Goal: Complete application form: Complete application form

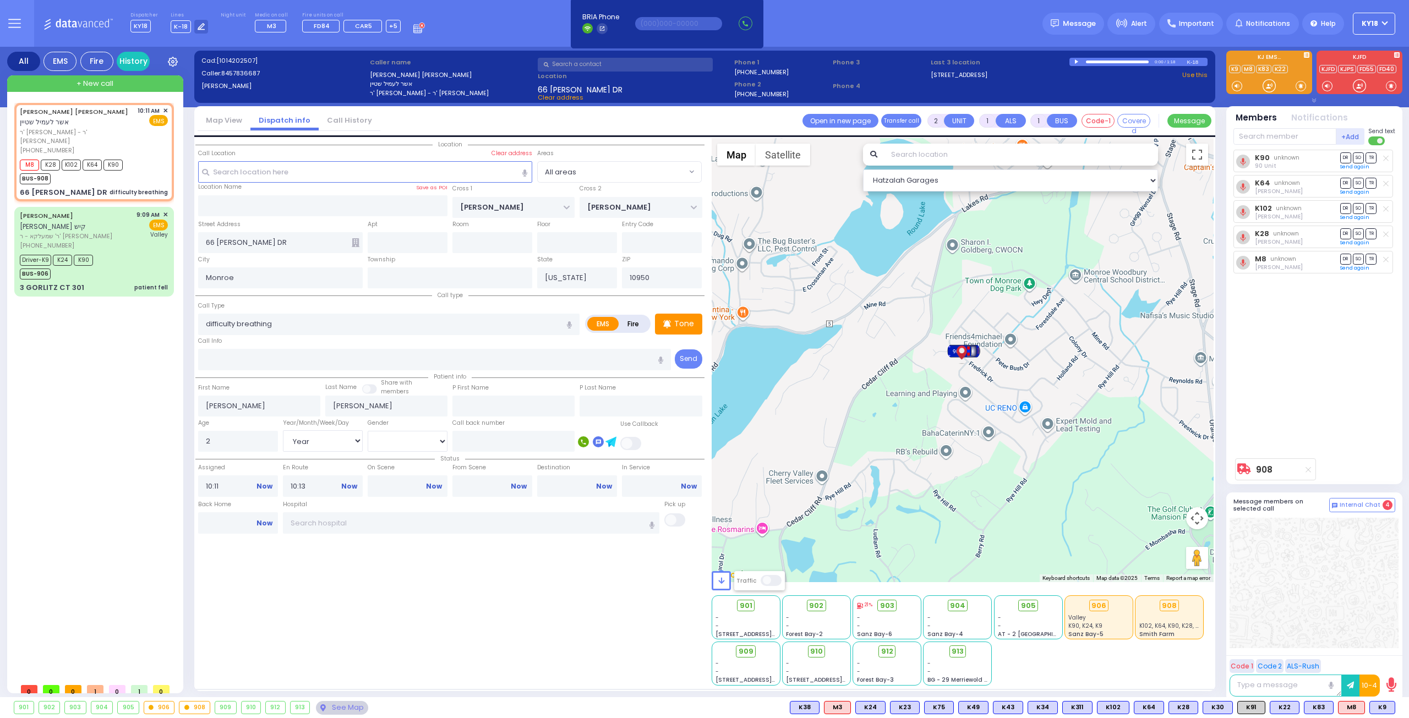
select select "Year"
select select "[DEMOGRAPHIC_DATA]"
click at [1391, 708] on button at bounding box center [1393, 708] width 6 height 12
click at [1382, 660] on icon at bounding box center [1385, 659] width 12 height 12
click at [112, 252] on div "Driver-K9 K24 K90 BUS-906" at bounding box center [94, 266] width 148 height 28
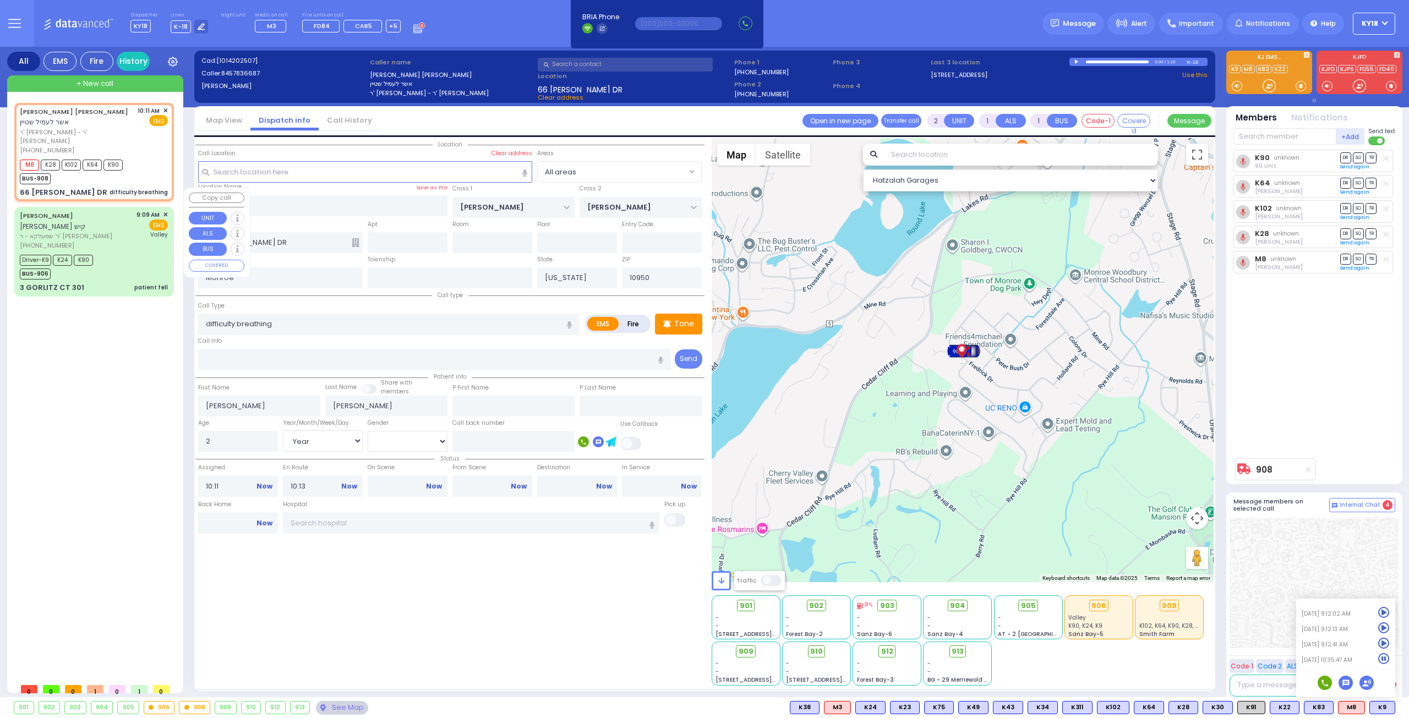
type input "6"
select select
type input "patient fell"
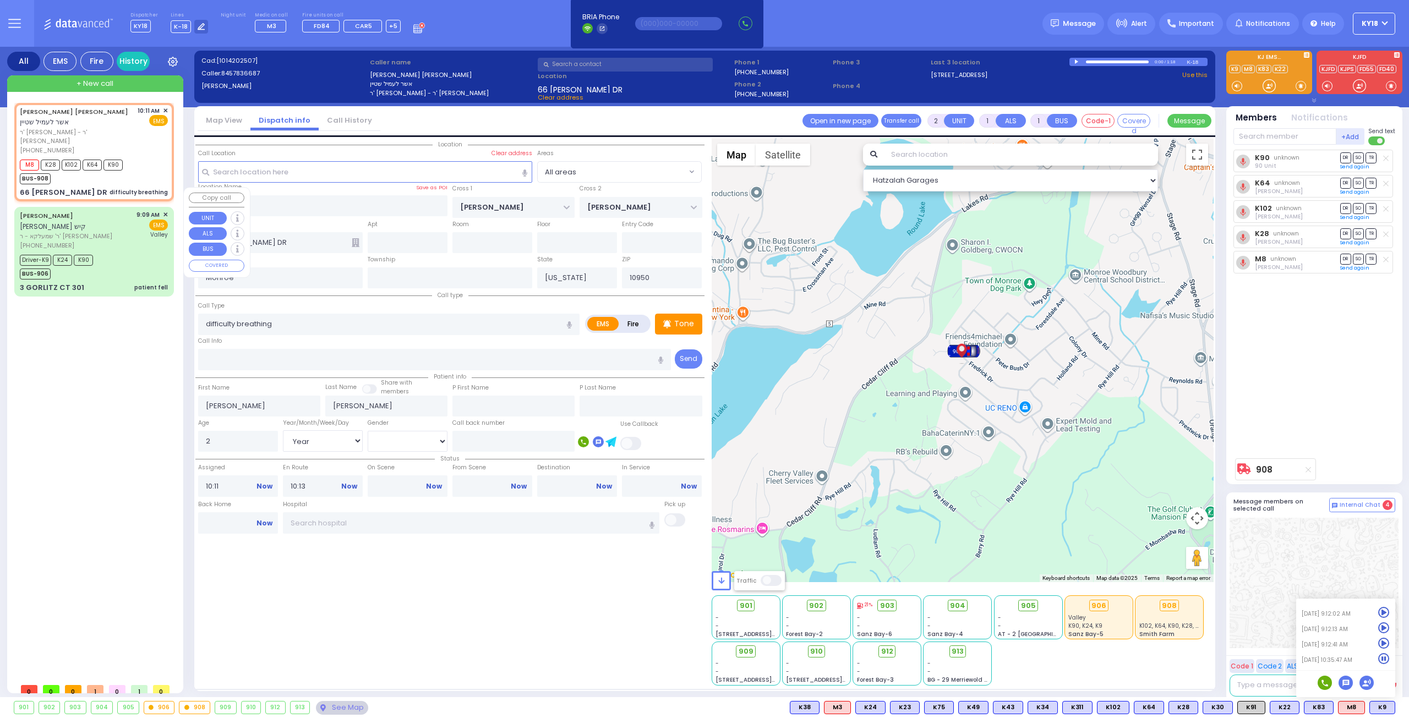
radio input "true"
type input "[PERSON_NAME]"
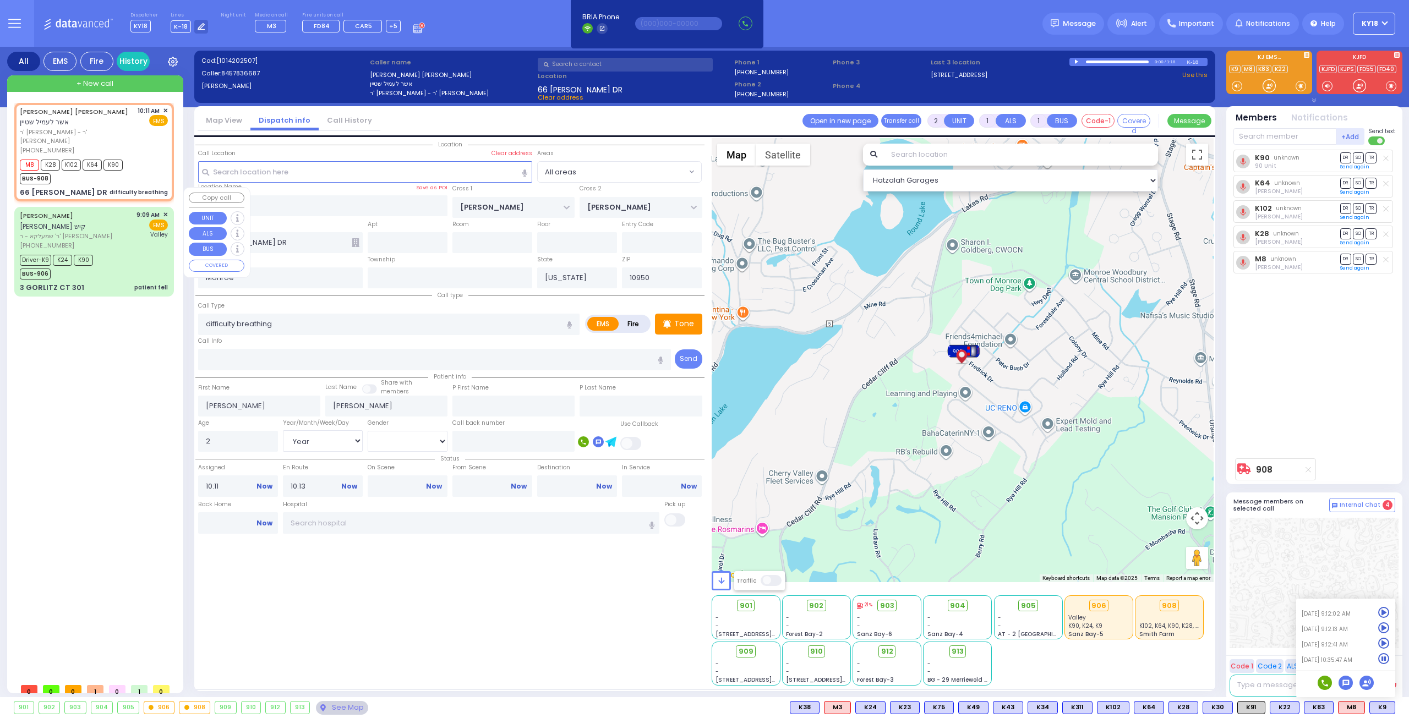
type input "46"
select select "Year"
select select "[DEMOGRAPHIC_DATA]"
type input "09:09"
type input "09:11"
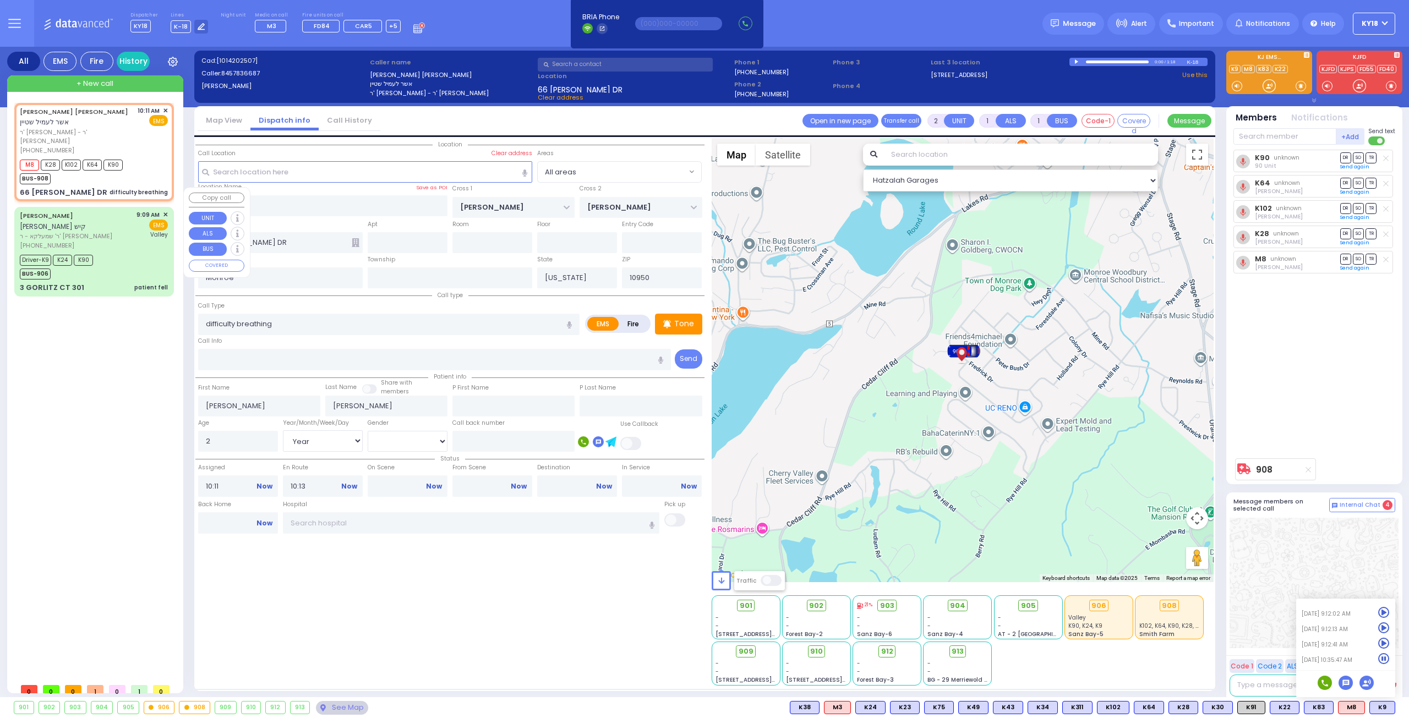
type input "09:14"
type input "09:46"
type input "10:15"
type input "10:33"
type input "[GEOGRAPHIC_DATA]"
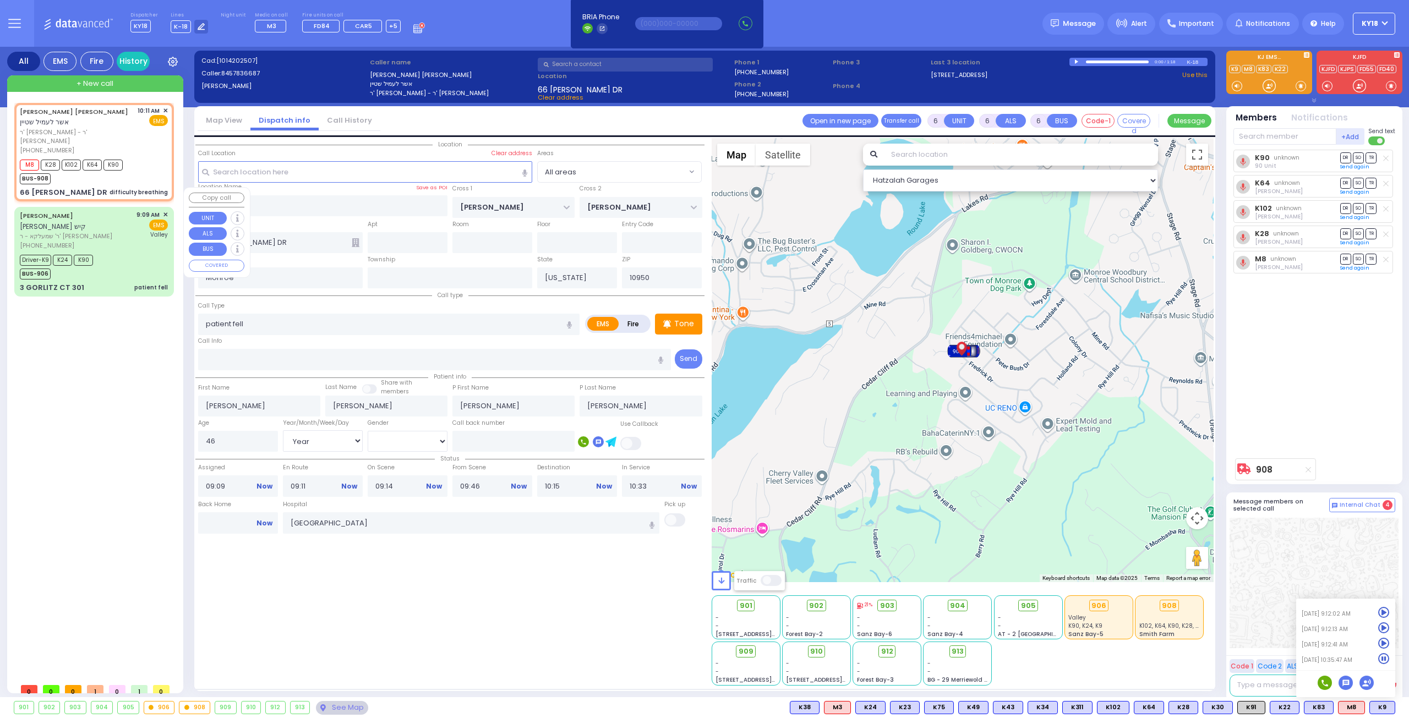
select select "Hatzalah Garages"
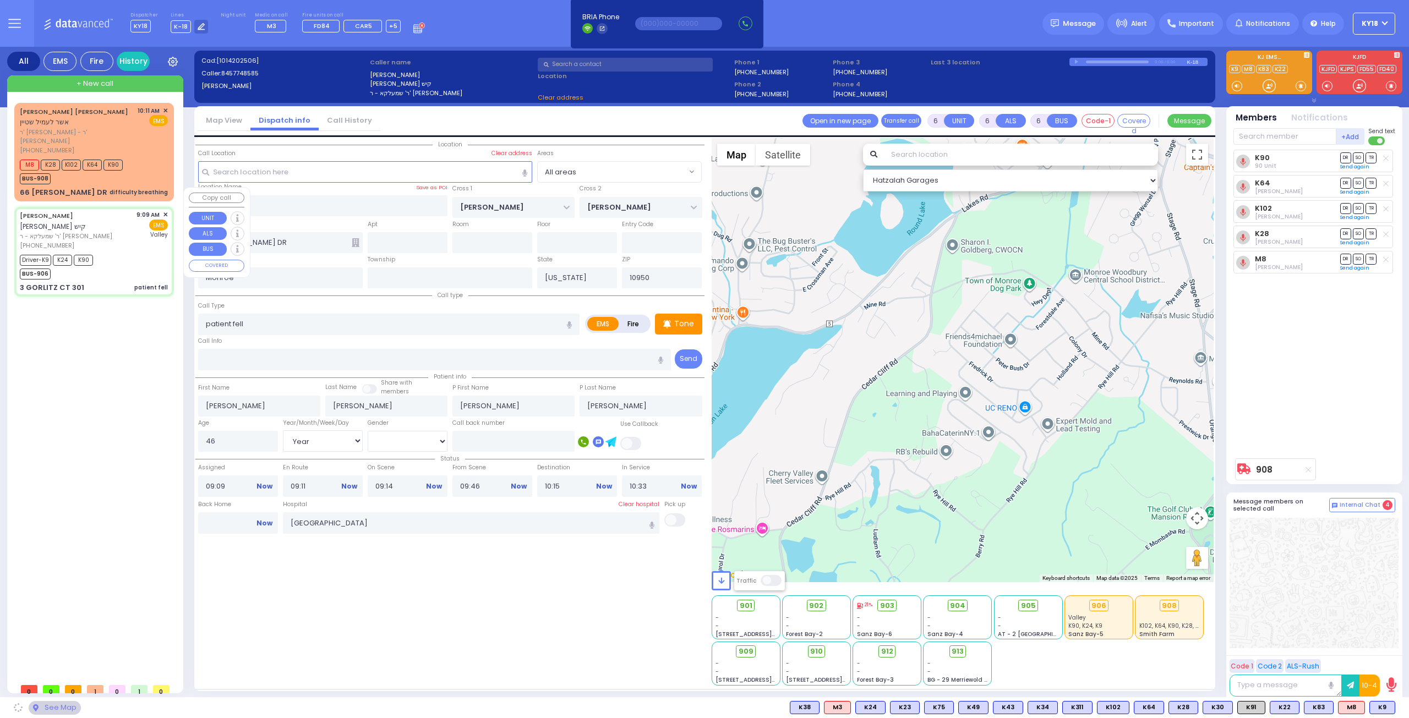
type input "FOREST RD"
type input "3 GORLITZ CT"
type input "301"
type input "[PERSON_NAME]"
select select "MONROE"
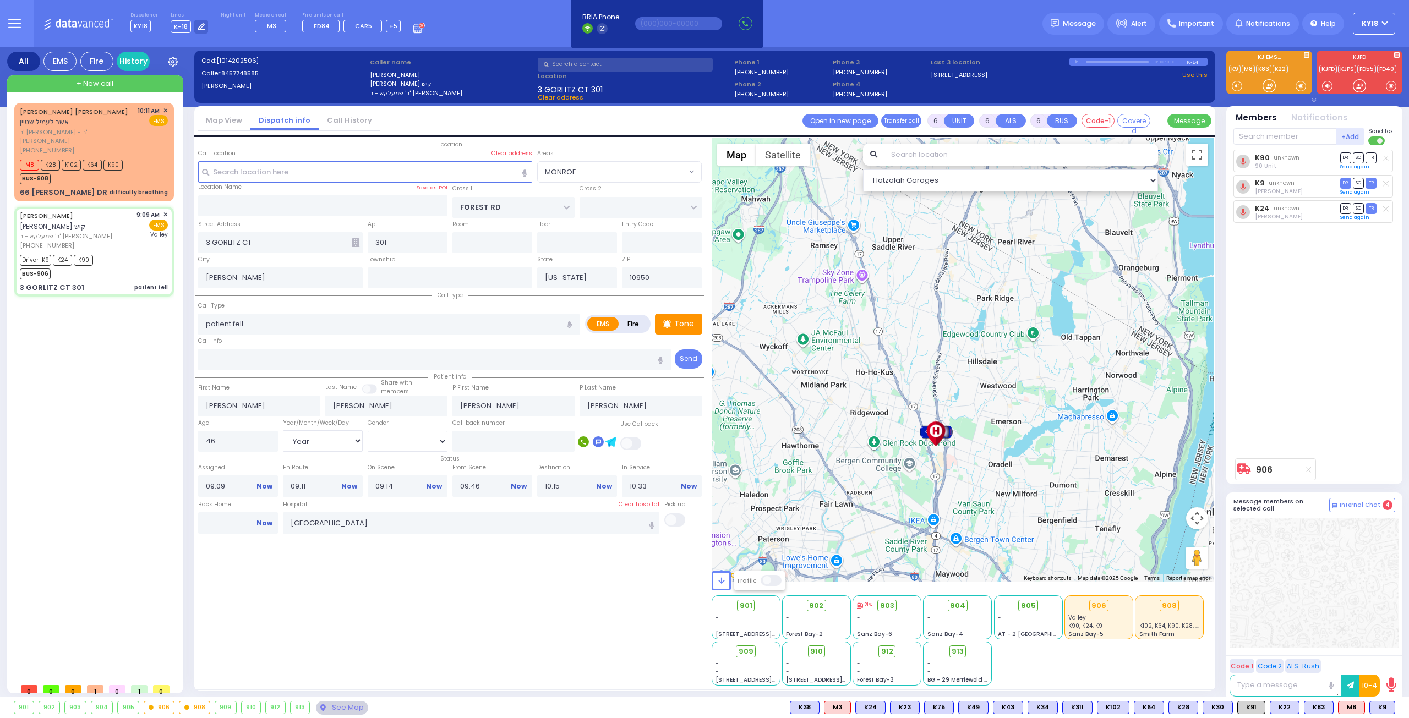
click at [966, 473] on div "To activate drag with keyboard, press Alt + Enter. Once in keyboard drag state,…" at bounding box center [963, 360] width 503 height 444
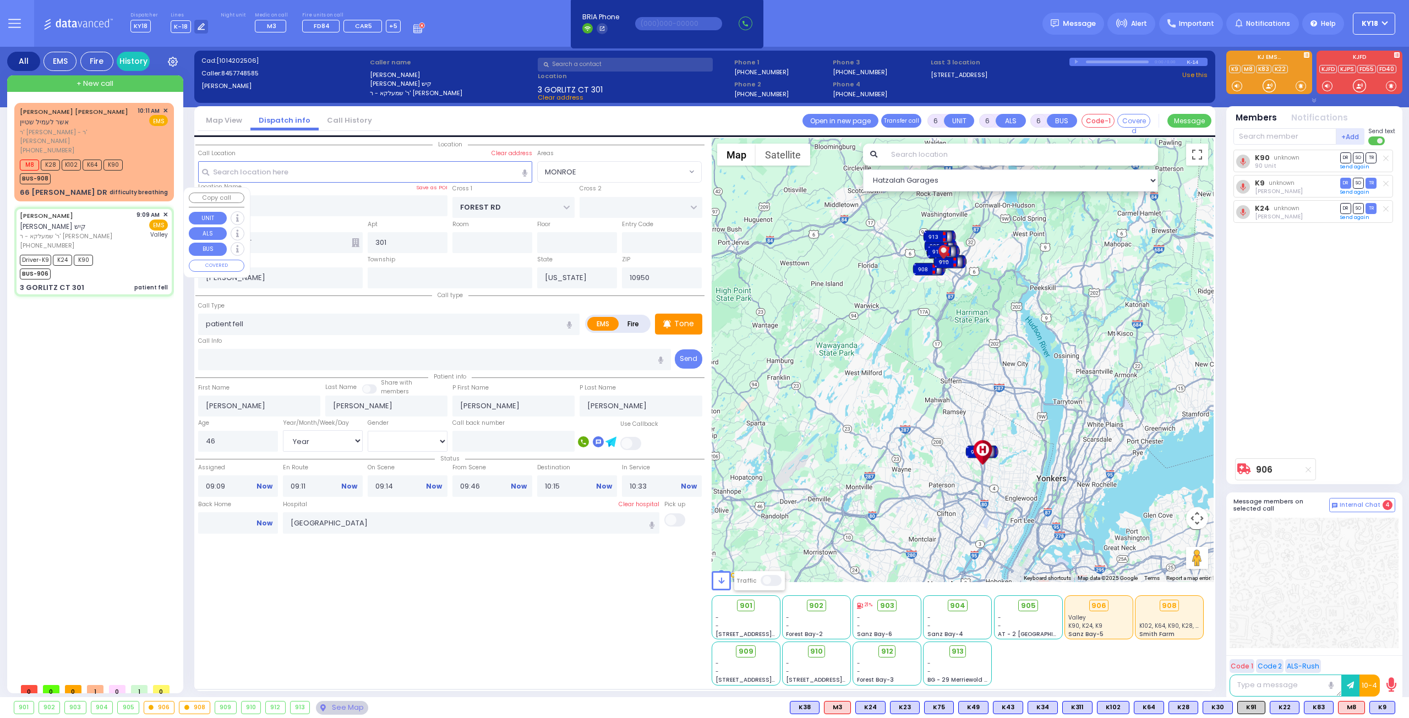
select select
radio input "true"
select select "Year"
select select "[DEMOGRAPHIC_DATA]"
select select "Hatzalah Garages"
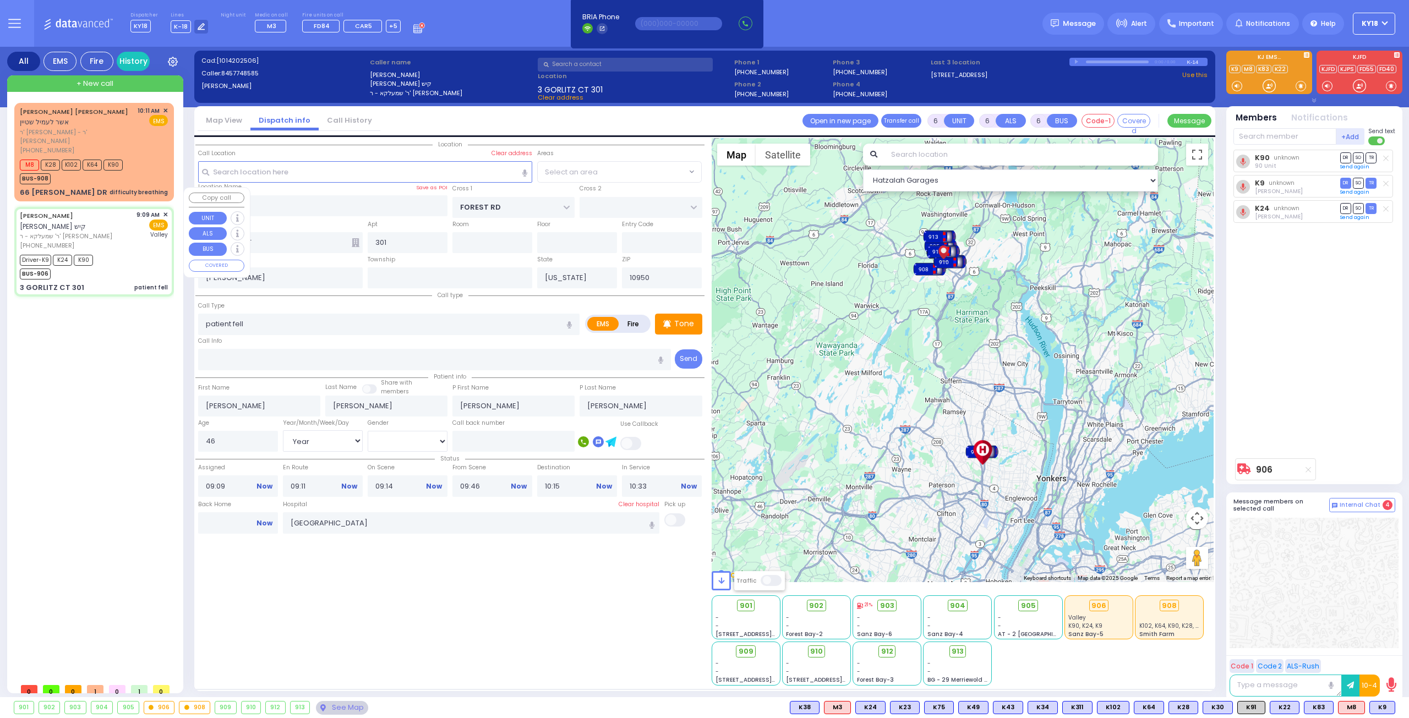
select select "MONROE"
select select
radio input "true"
select select "Year"
select select "[DEMOGRAPHIC_DATA]"
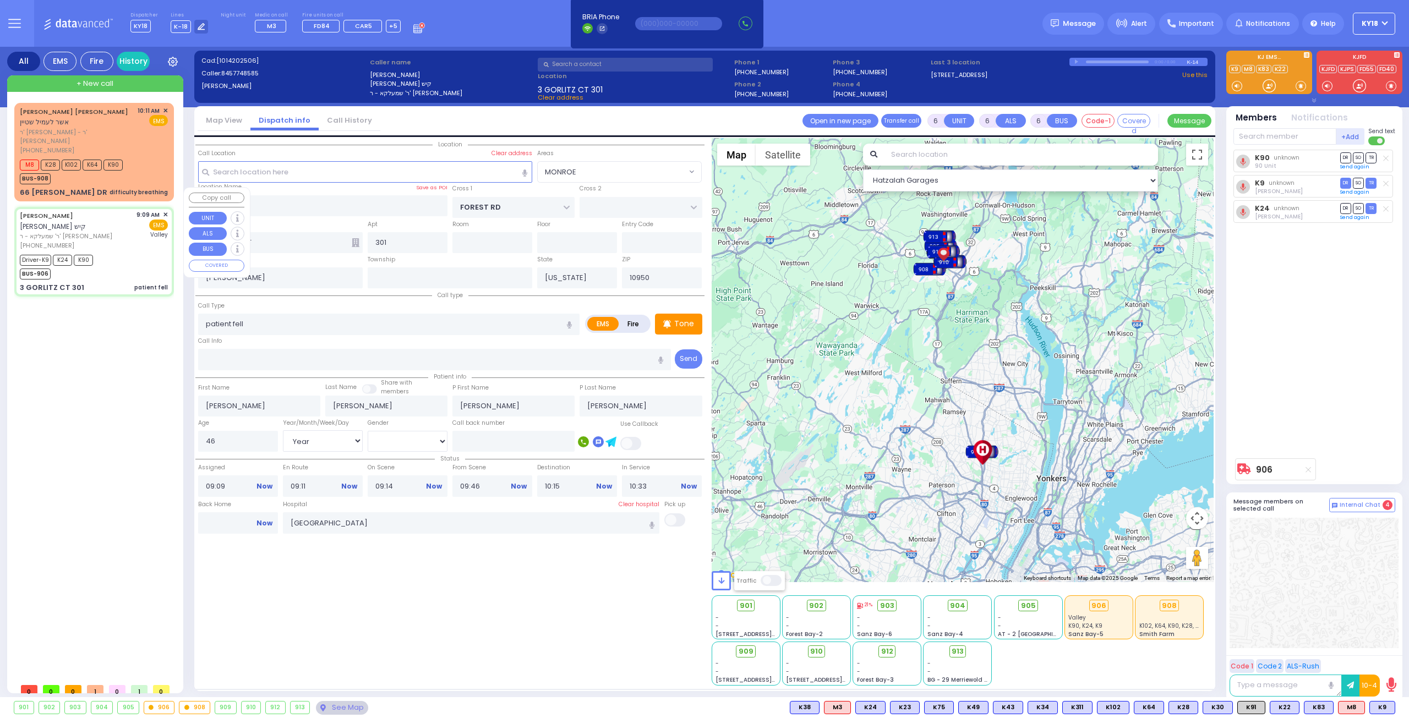
select select "Hatzalah Garages"
select select "MONROE"
